Goal: Navigation & Orientation: Find specific page/section

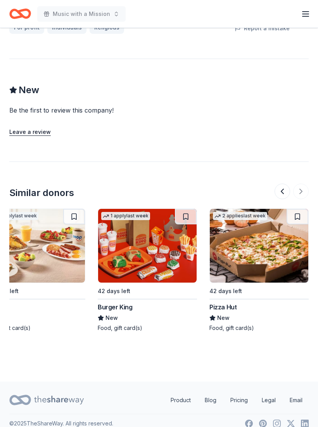
scroll to position [610, 0]
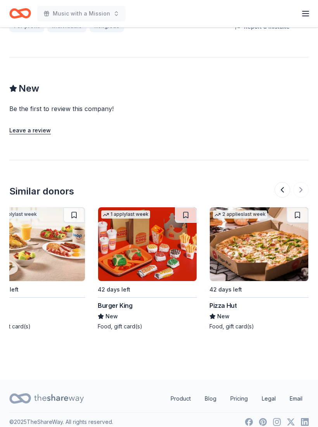
click at [304, 12] on icon "button" at bounding box center [305, 13] width 9 height 9
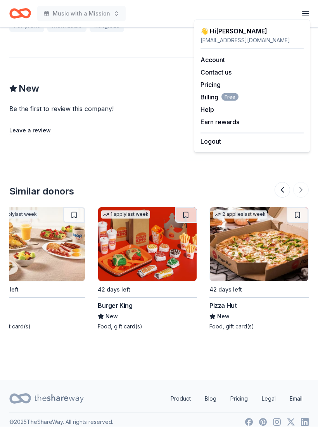
click at [209, 62] on link "Account" at bounding box center [212, 60] width 24 height 8
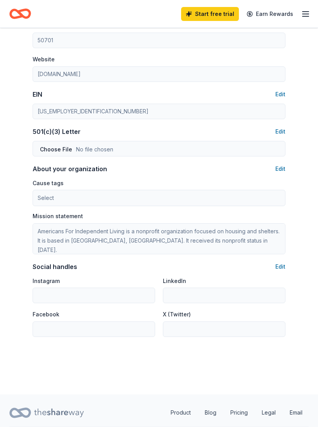
scroll to position [337, 0]
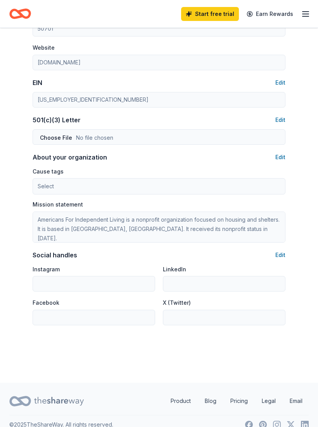
click at [180, 402] on link "Product" at bounding box center [180, 401] width 33 height 16
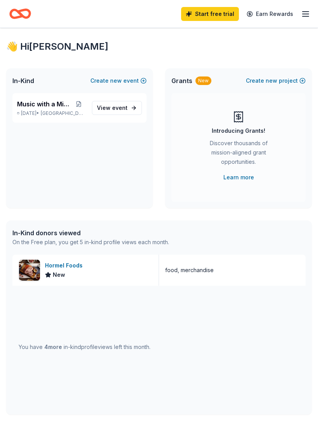
click at [235, 174] on link "Learn more" at bounding box center [238, 177] width 31 height 9
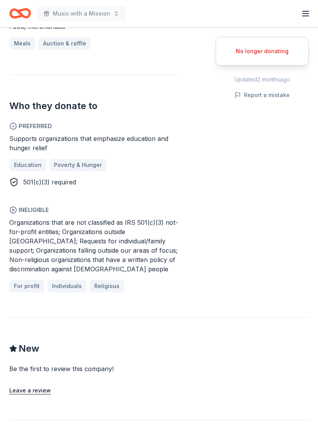
scroll to position [610, 0]
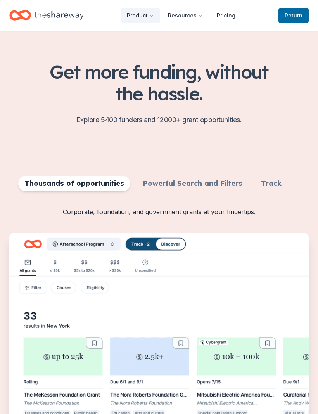
scroll to position [180, 0]
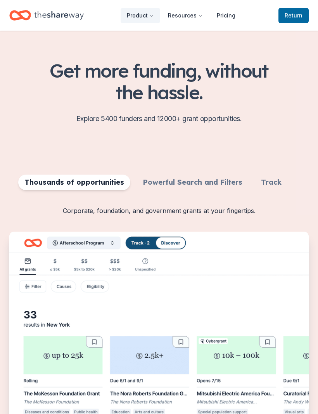
click at [67, 284] on img "Features for running your books" at bounding box center [158, 342] width 299 height 221
click at [64, 285] on img "Features for running your books" at bounding box center [158, 342] width 299 height 221
click at [30, 287] on img "Features for running your books" at bounding box center [158, 342] width 299 height 221
click at [114, 242] on img "Features for running your books" at bounding box center [158, 342] width 299 height 221
click at [112, 244] on img "Features for running your books" at bounding box center [158, 342] width 299 height 221
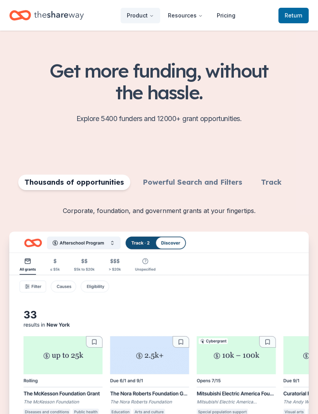
scroll to position [180, 0]
click at [62, 244] on img "Features for running your books" at bounding box center [158, 341] width 299 height 221
click at [113, 243] on img "Features for running your books" at bounding box center [158, 341] width 299 height 221
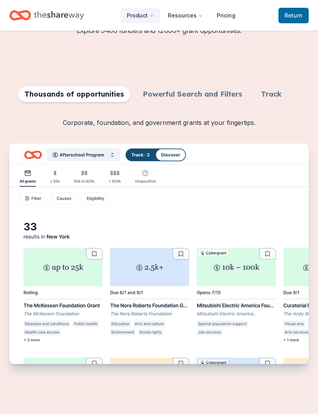
scroll to position [268, 0]
